Goal: Information Seeking & Learning: Learn about a topic

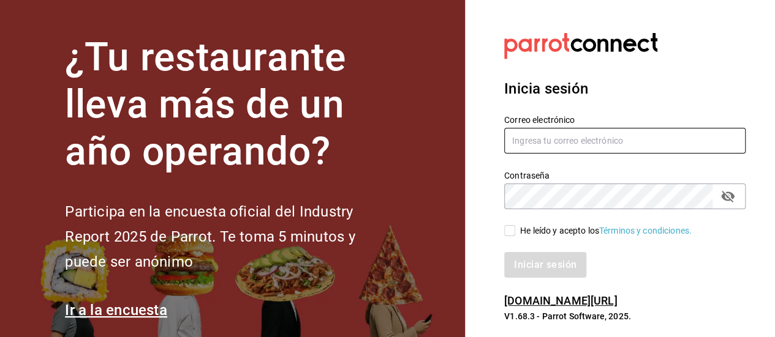
type input "[EMAIL_ADDRESS][DOMAIN_NAME]"
click at [506, 231] on input "He leído y acepto los Términos y condiciones." at bounding box center [509, 230] width 11 height 11
checkbox input "true"
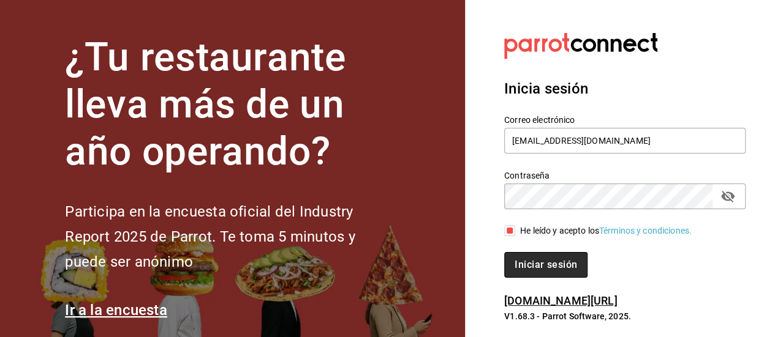
click at [522, 259] on button "Iniciar sesión" at bounding box center [545, 265] width 83 height 26
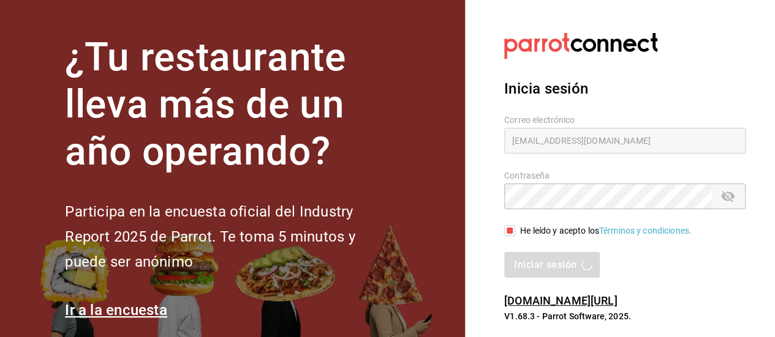
click at [524, 263] on div "Iniciar sesión" at bounding box center [624, 265] width 241 height 26
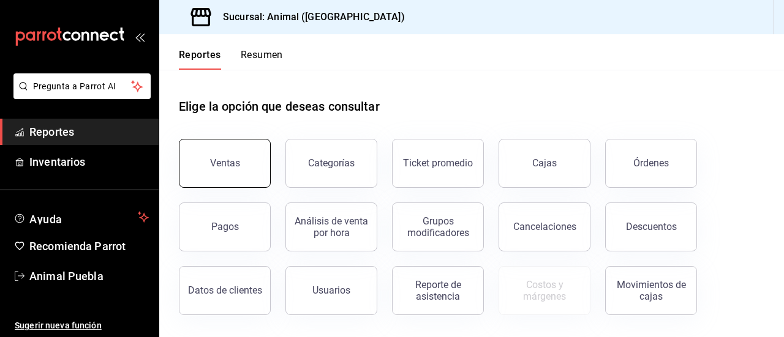
click at [246, 186] on div "Ventas" at bounding box center [217, 156] width 107 height 64
click at [244, 172] on button "Ventas" at bounding box center [225, 163] width 92 height 49
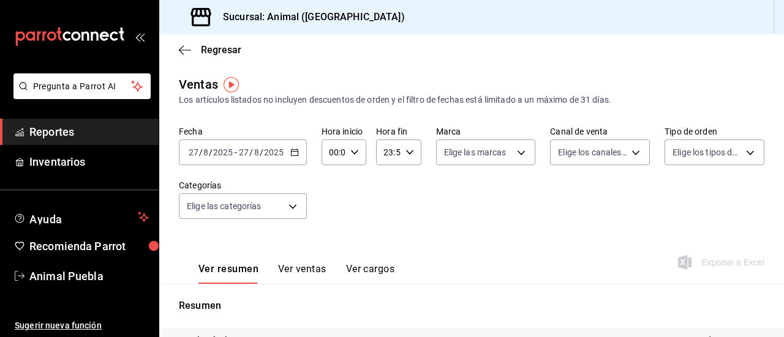
click at [291, 157] on div "[DATE] [DATE] - [DATE] [DATE]" at bounding box center [243, 153] width 128 height 26
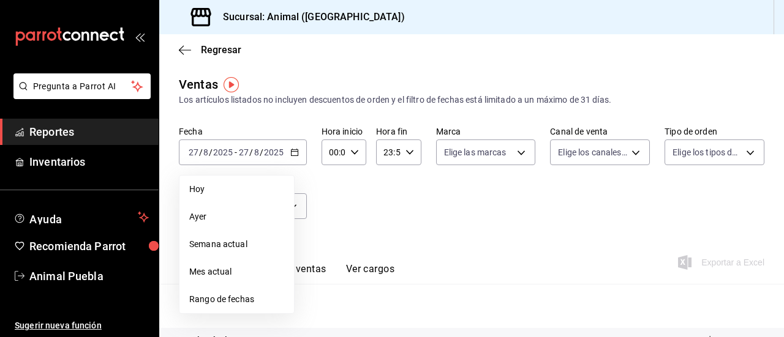
click at [239, 301] on span "Rango de fechas" at bounding box center [236, 299] width 95 height 13
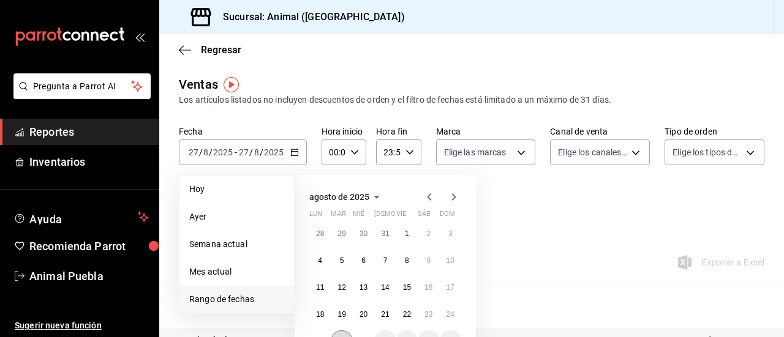
click at [348, 334] on button "26" at bounding box center [341, 342] width 21 height 22
click at [355, 334] on div "28 29 30 31 1 2 3 4 5 6 7 8 9 10 11 12 13 14 15 16 17 18 19 20 21 22 23 24 25 2…" at bounding box center [385, 288] width 152 height 130
drag, startPoint x: 356, startPoint y: 333, endPoint x: 338, endPoint y: 168, distance: 165.8
click at [338, 168] on div "agosto de 2025 lun mar mié jue vie sáb dom 28 29 30 31 1 2 3 4 5 6 7 8 9 10 11 …" at bounding box center [402, 248] width 214 height 167
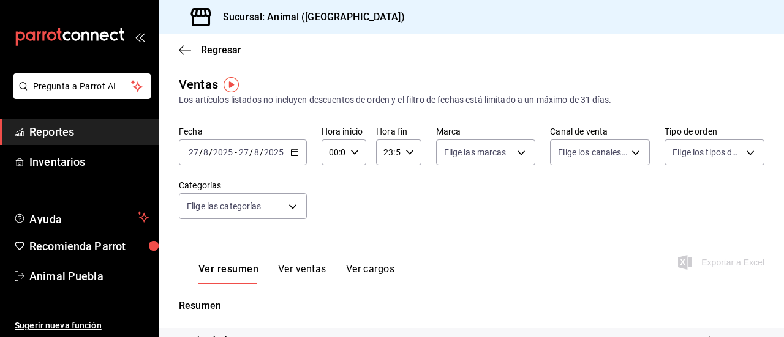
click at [352, 157] on div "00:00 Hora inicio" at bounding box center [344, 153] width 45 height 26
click at [333, 234] on button "02" at bounding box center [331, 242] width 17 height 24
type input "02:00"
click at [404, 151] on div at bounding box center [392, 168] width 784 height 337
click at [405, 151] on icon "button" at bounding box center [409, 152] width 9 height 9
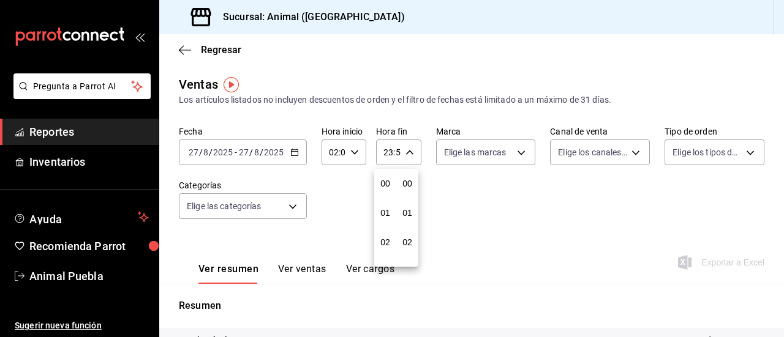
scroll to position [1666, 0]
click at [384, 227] on span "22" at bounding box center [385, 223] width 2 height 10
type input "22:59"
drag, startPoint x: 382, startPoint y: 227, endPoint x: 398, endPoint y: 181, distance: 49.2
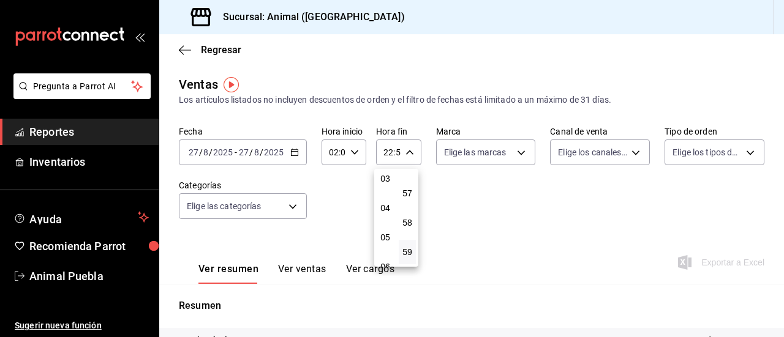
click at [398, 181] on div "00 01 02 03 04 05 06 07 08 09 10 11 12 13 14 15 16 17 18 19 20 21 22 23 00 01 0…" at bounding box center [396, 218] width 44 height 98
click at [393, 184] on button "03" at bounding box center [385, 179] width 17 height 24
type input "03:59"
click at [393, 184] on button "03" at bounding box center [385, 179] width 17 height 24
click at [514, 154] on div at bounding box center [392, 168] width 784 height 337
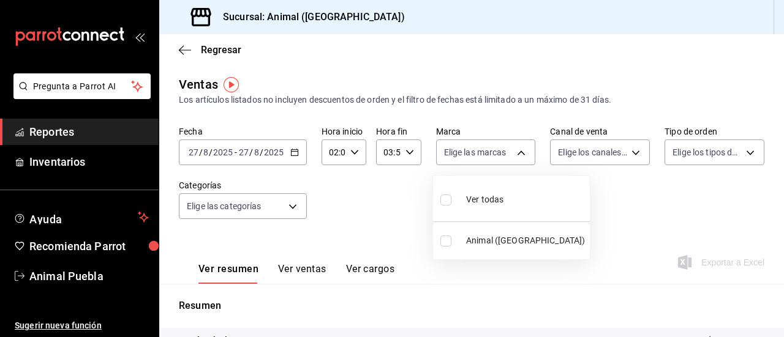
click at [514, 154] on body "Pregunta a Parrot AI Reportes Inventarios Ayuda Recomienda Parrot Animal Puebla…" at bounding box center [392, 168] width 784 height 337
click at [445, 198] on input "checkbox" at bounding box center [445, 200] width 11 height 11
checkbox input "true"
type input "96838179-8fbb-4073-aae3-1789726318c8"
checkbox input "true"
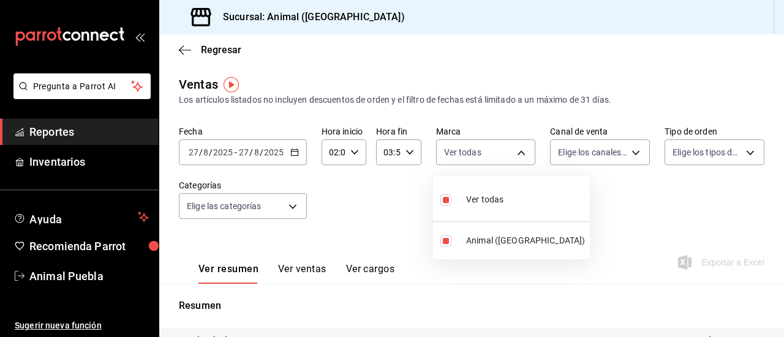
click at [621, 150] on div at bounding box center [392, 168] width 784 height 337
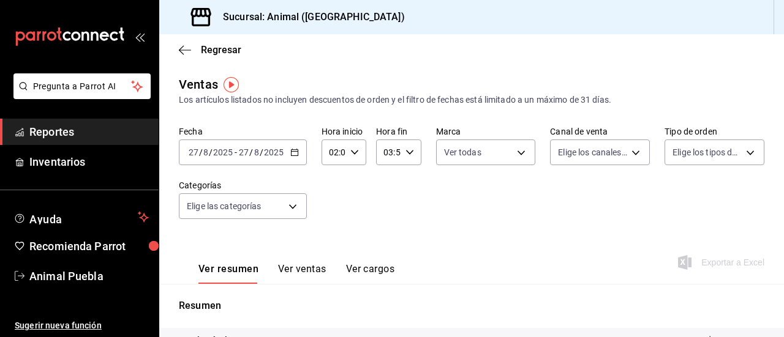
click at [621, 150] on body "Pregunta a Parrot AI Reportes Inventarios Ayuda Recomienda Parrot Animal Puebla…" at bounding box center [392, 168] width 784 height 337
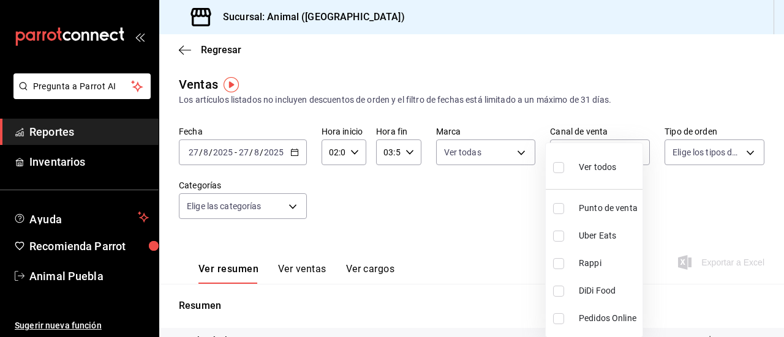
click at [557, 165] on input "checkbox" at bounding box center [558, 167] width 11 height 11
checkbox input "true"
type input "PARROT,UBER_EATS,RAPPI,DIDI_FOOD,ONLINE"
checkbox input "true"
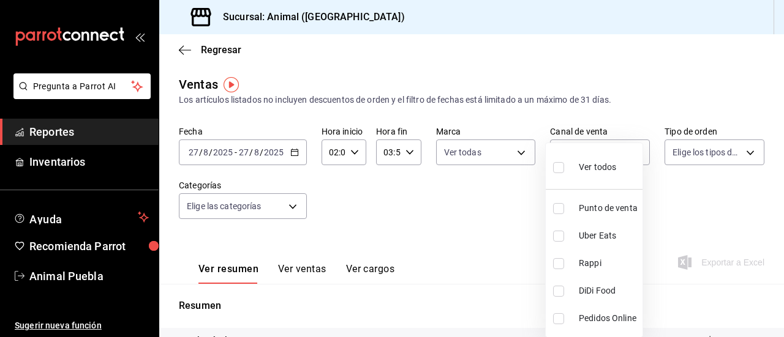
checkbox input "true"
click at [742, 152] on div at bounding box center [392, 168] width 784 height 337
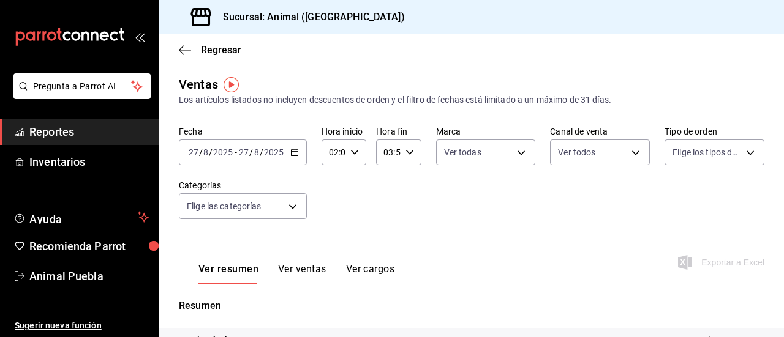
click at [742, 152] on body "Pregunta a Parrot AI Reportes Inventarios Ayuda Recomienda Parrot Animal Puebla…" at bounding box center [392, 168] width 784 height 337
click at [126, 143] on div at bounding box center [392, 168] width 784 height 337
click at [126, 143] on link "Reportes" at bounding box center [79, 132] width 159 height 26
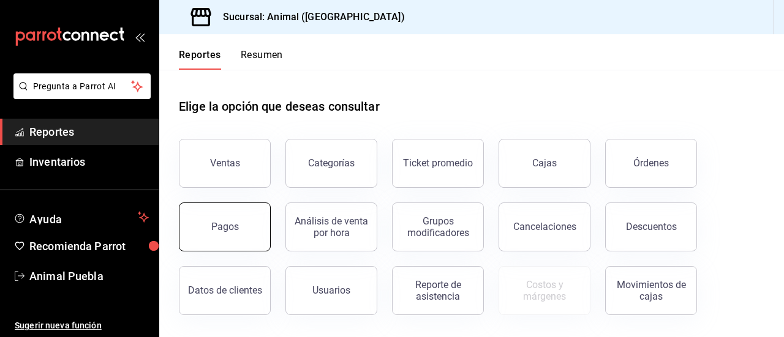
click at [217, 244] on button "Pagos" at bounding box center [225, 227] width 92 height 49
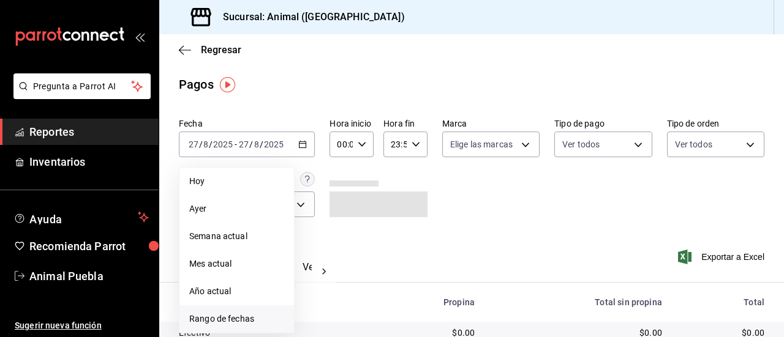
click at [235, 311] on li "Rango de fechas" at bounding box center [236, 320] width 115 height 28
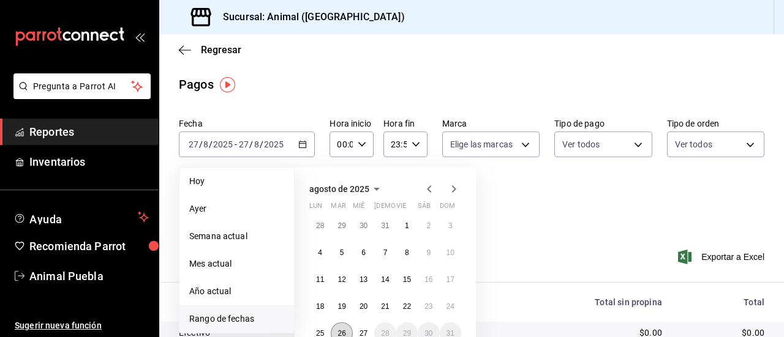
click at [341, 330] on abbr "26" at bounding box center [341, 333] width 8 height 9
click at [372, 330] on button "27" at bounding box center [363, 334] width 21 height 22
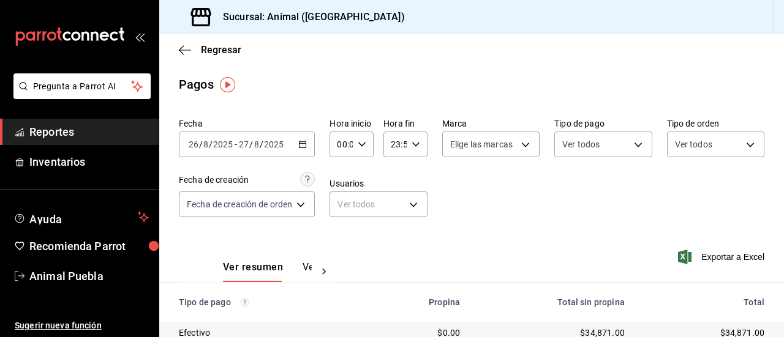
click at [364, 149] on icon "button" at bounding box center [362, 144] width 9 height 9
click at [342, 233] on span "02" at bounding box center [342, 235] width 2 height 10
type input "02:00"
click at [408, 142] on div at bounding box center [392, 168] width 784 height 337
click at [408, 142] on div "23:59 Hora fin" at bounding box center [405, 145] width 44 height 26
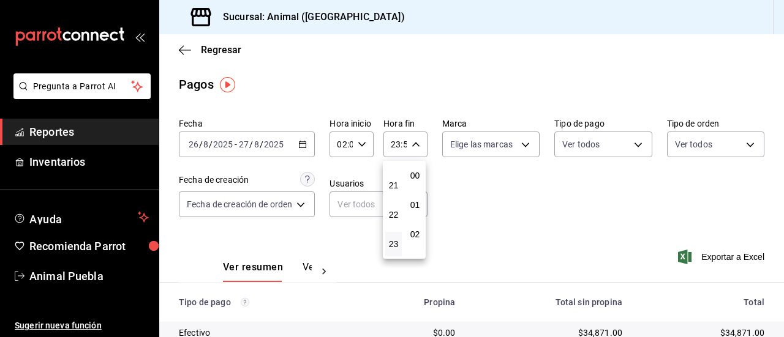
scroll to position [1666, 0]
click at [393, 183] on span "21" at bounding box center [394, 186] width 2 height 10
type input "21:59"
click at [393, 233] on span "02" at bounding box center [394, 235] width 2 height 10
type input "02:59"
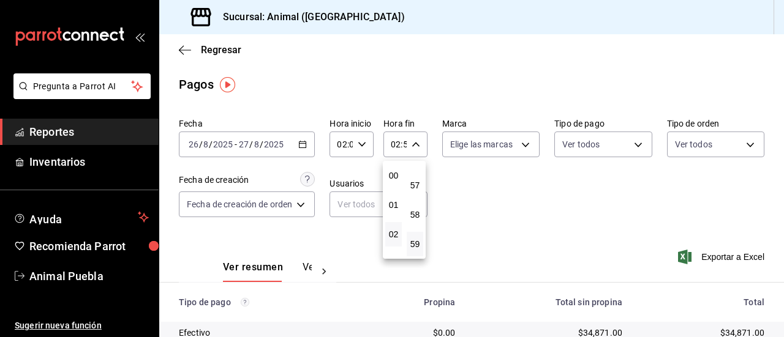
click at [519, 143] on div at bounding box center [392, 168] width 784 height 337
click at [519, 143] on body "Pregunta a Parrot AI Reportes Inventarios Ayuda Recomienda Parrot Animal Puebla…" at bounding box center [392, 168] width 784 height 337
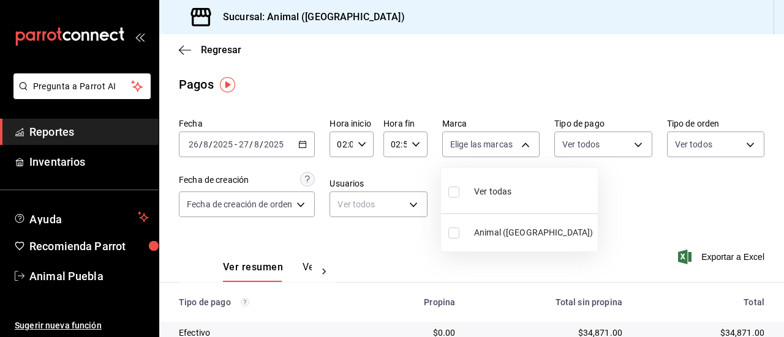
click at [457, 192] on input "checkbox" at bounding box center [453, 192] width 11 height 11
checkbox input "true"
type input "96838179-8fbb-4073-aae3-1789726318c8"
checkbox input "true"
click at [626, 145] on div at bounding box center [392, 168] width 784 height 337
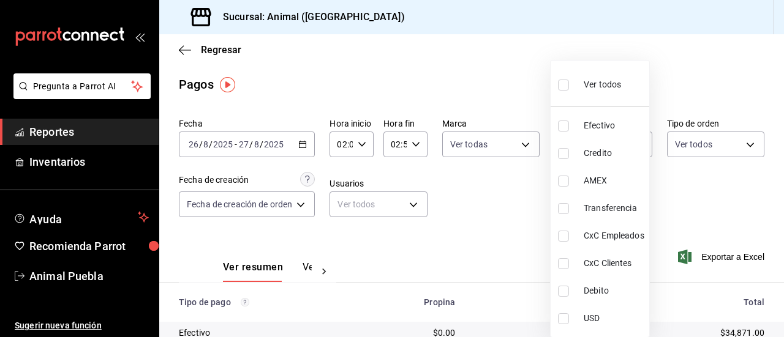
click at [626, 145] on body "Pregunta a Parrot AI Reportes Inventarios Ayuda Recomienda Parrot Animal Puebla…" at bounding box center [392, 168] width 784 height 337
click at [564, 92] on label at bounding box center [566, 85] width 16 height 18
click at [564, 91] on input "checkbox" at bounding box center [563, 85] width 11 height 11
checkbox input "false"
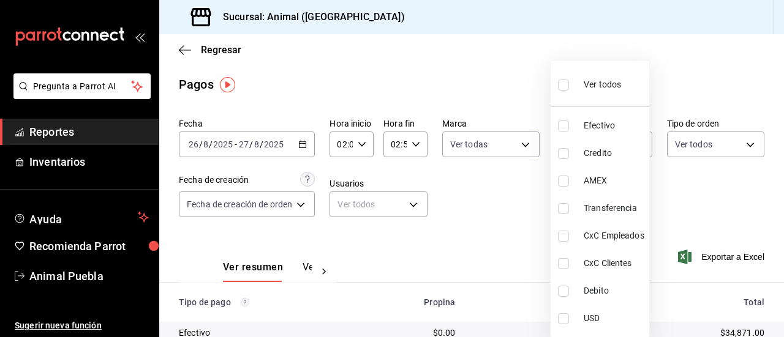
checkbox input "false"
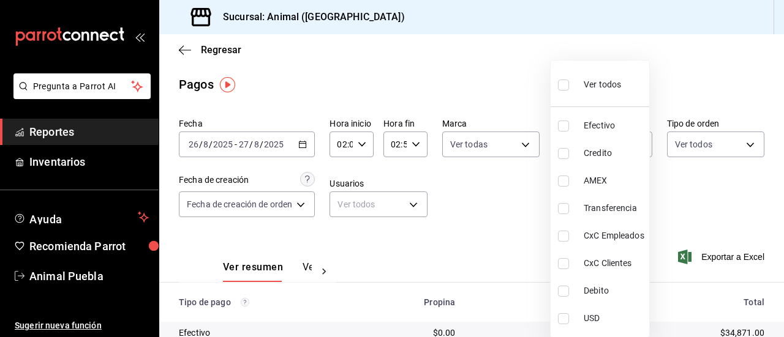
checkbox input "false"
click at [562, 84] on input "checkbox" at bounding box center [563, 85] width 11 height 11
checkbox input "true"
type input "406eaf07-0ba3-476d-b4b3-558a4329142f,8fae7823-7282-42ef-92d0-8abdc0a1b7d2,68543…"
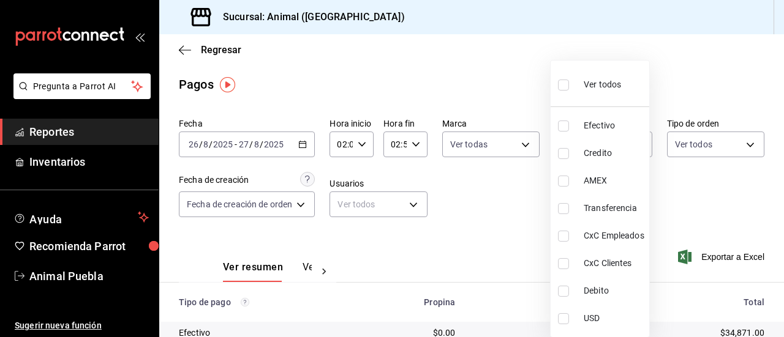
checkbox input "true"
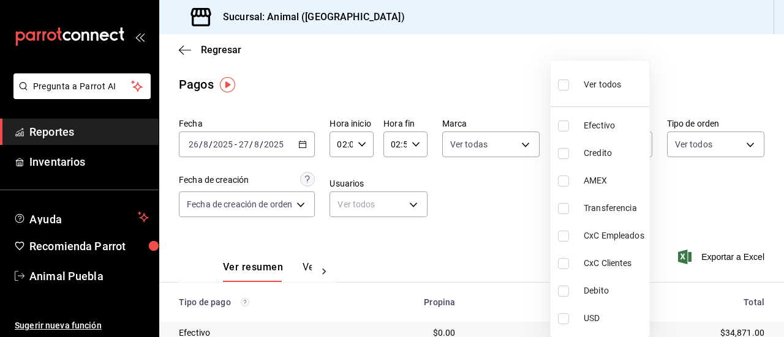
checkbox input "true"
click at [737, 147] on div at bounding box center [392, 168] width 784 height 337
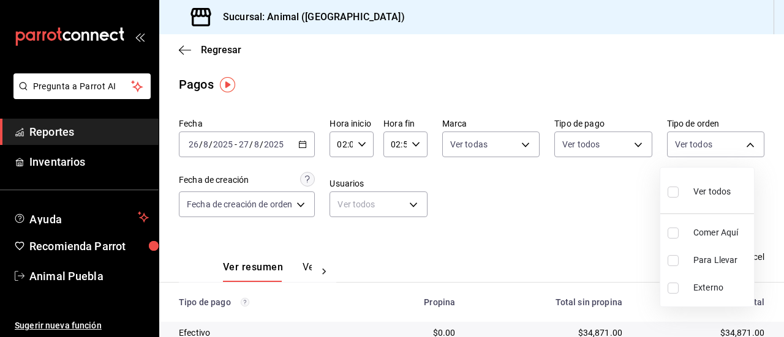
click at [737, 147] on body "Pregunta a Parrot AI Reportes Inventarios Ayuda Recomienda Parrot Animal Puebla…" at bounding box center [392, 168] width 784 height 337
click at [677, 188] on input "checkbox" at bounding box center [673, 192] width 11 height 11
checkbox input "true"
type input "89cc3392-1a89-49ed-91c4-e66ea58282e1,025cf6ae-25b7-4698-bb98-3d77af74a196,EXTER…"
checkbox input "true"
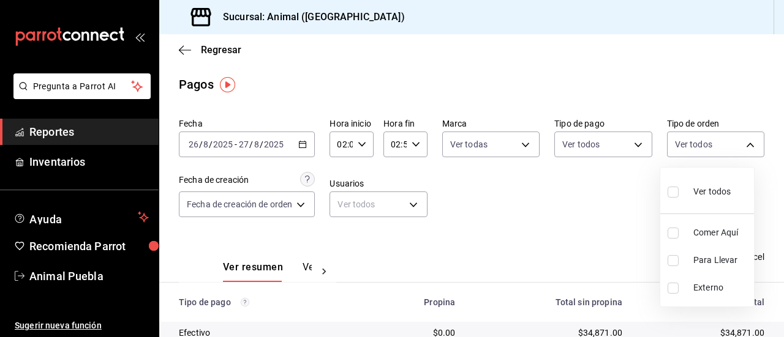
checkbox input "true"
click at [412, 326] on div at bounding box center [392, 168] width 784 height 337
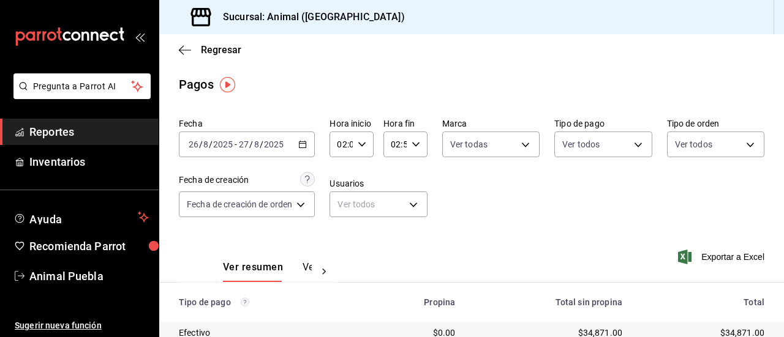
click at [487, 327] on div "$34,871.00" at bounding box center [549, 333] width 148 height 12
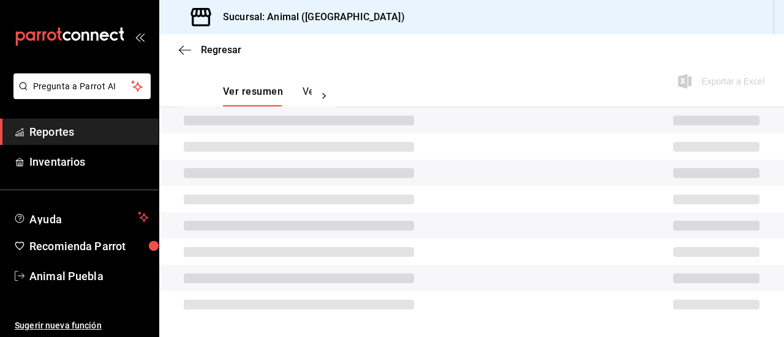
scroll to position [175, 0]
